Goal: Find specific page/section: Find specific page/section

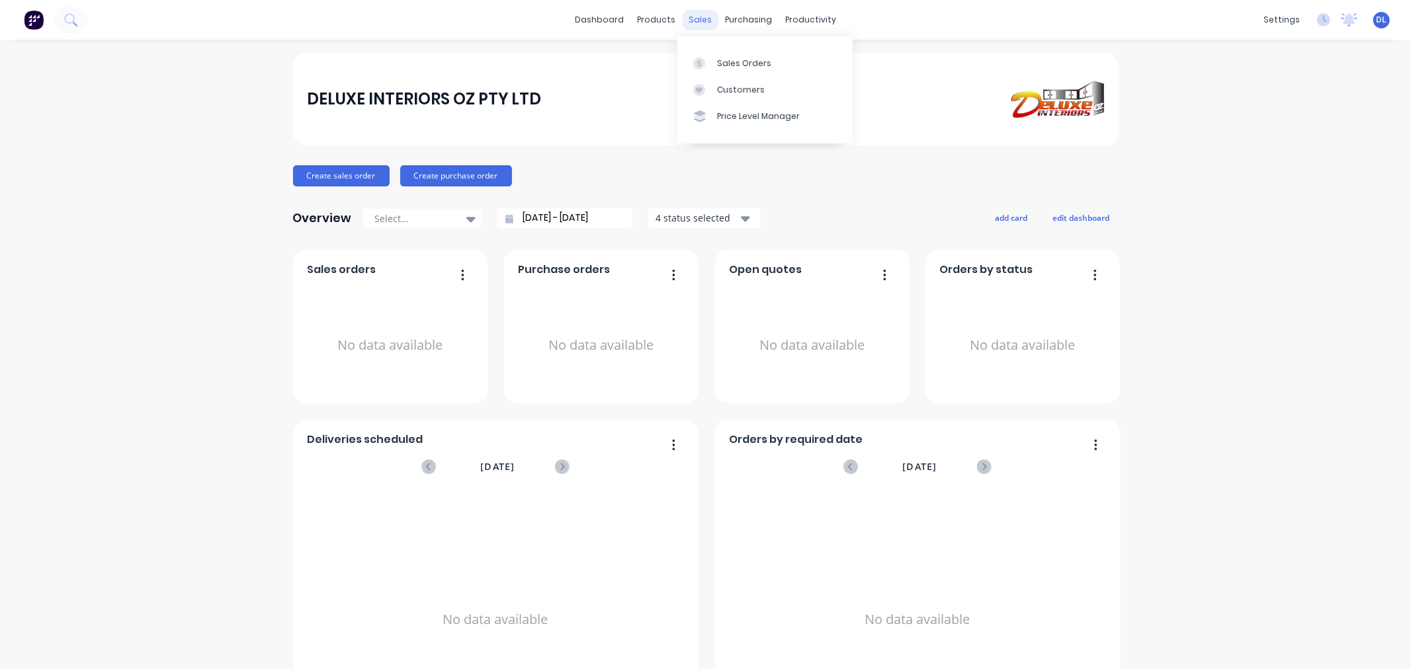
click at [696, 17] on div "sales" at bounding box center [700, 20] width 36 height 20
click at [732, 55] on link "Sales Orders" at bounding box center [764, 63] width 175 height 26
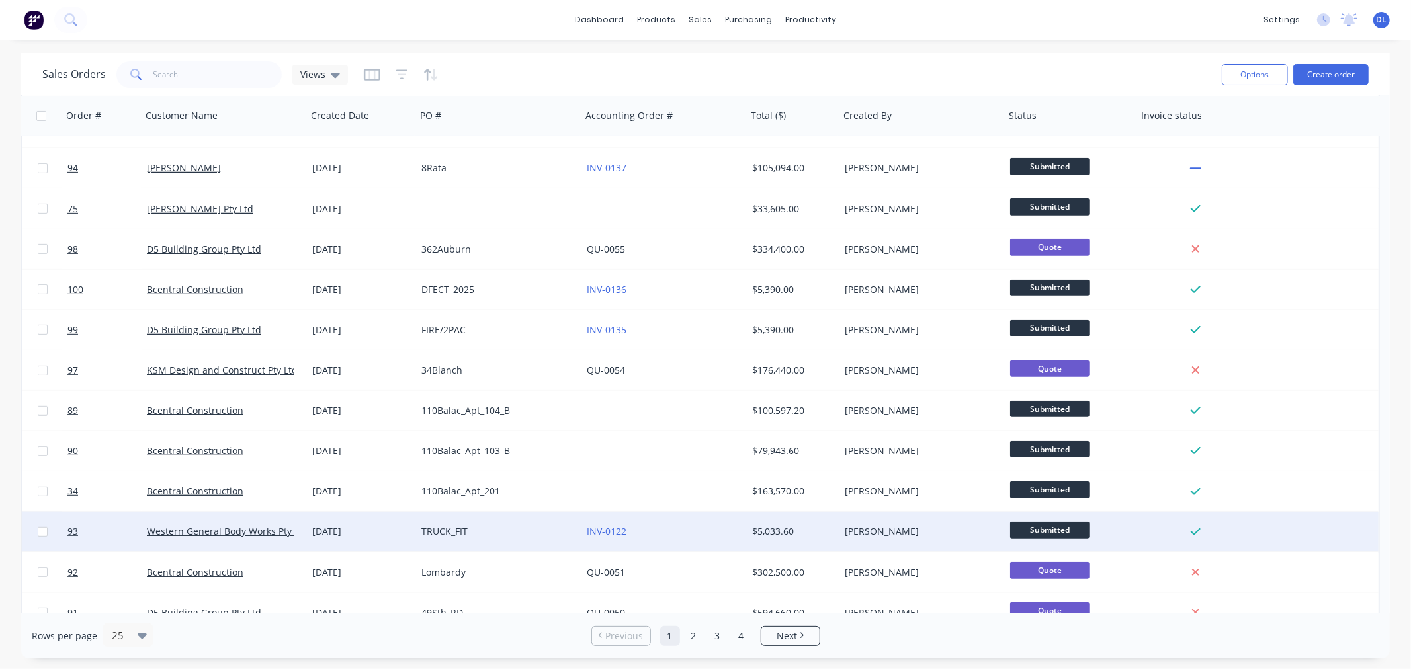
scroll to position [532, 0]
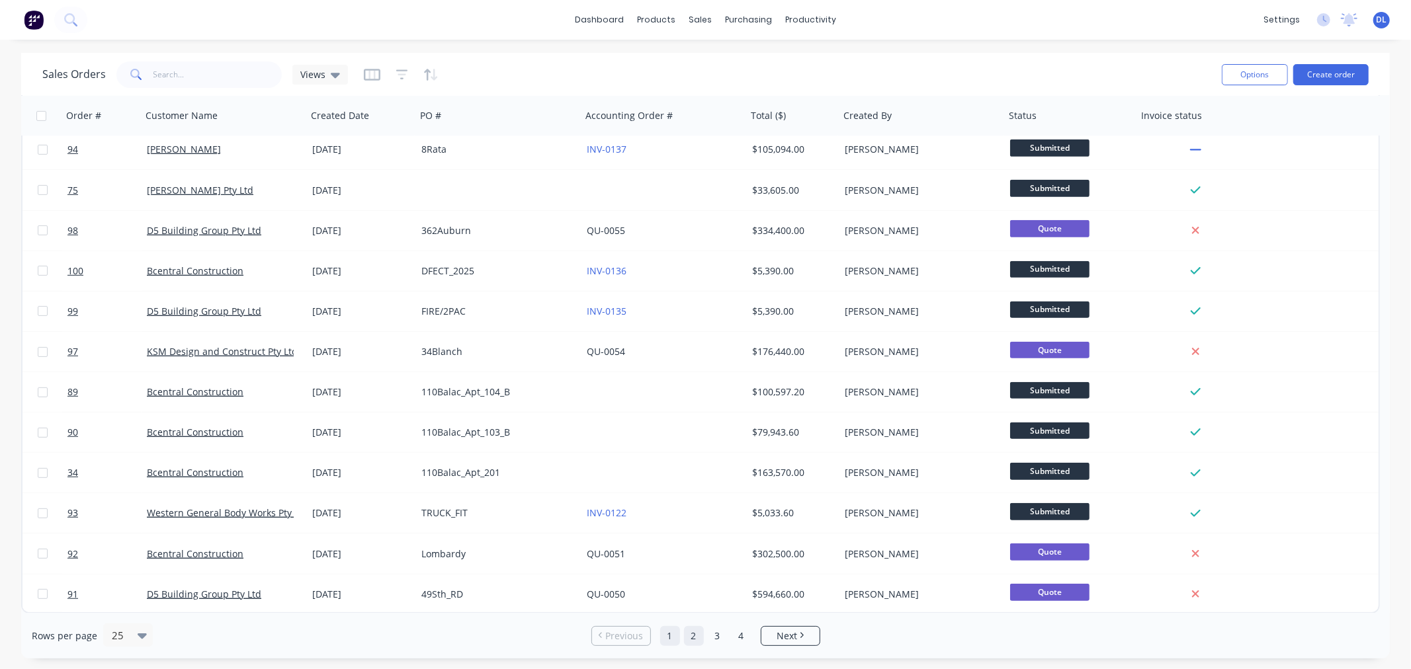
click at [688, 636] on link "2" at bounding box center [694, 636] width 20 height 20
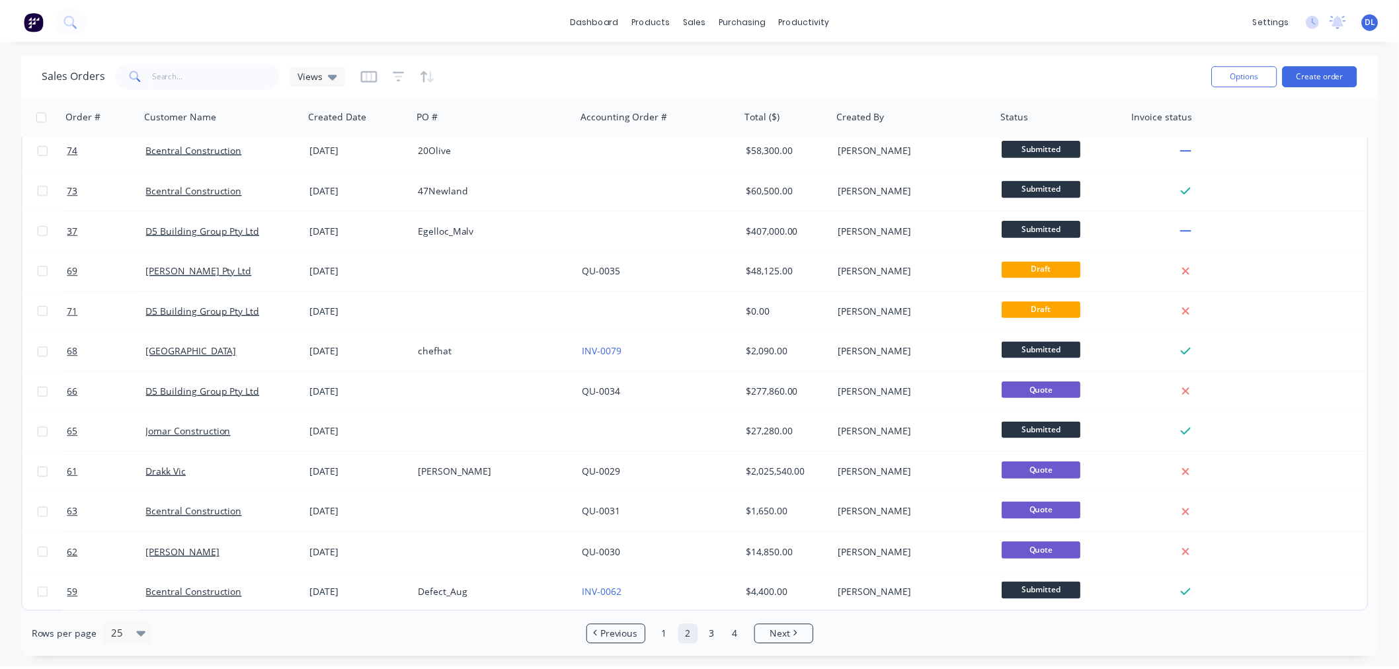
scroll to position [0, 0]
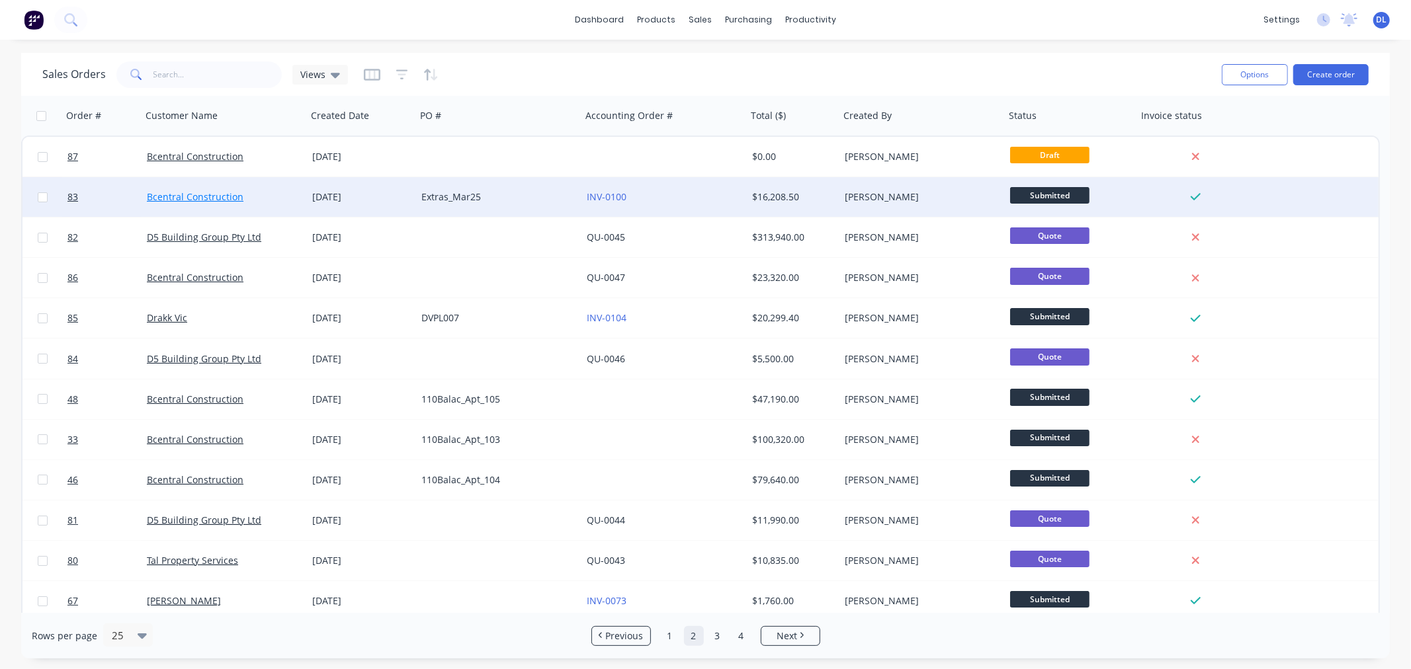
click at [229, 200] on link "Bcentral Construction" at bounding box center [195, 196] width 97 height 13
click at [460, 188] on div "Extras_Mar25" at bounding box center [498, 197] width 165 height 40
